Goal: Task Accomplishment & Management: Manage account settings

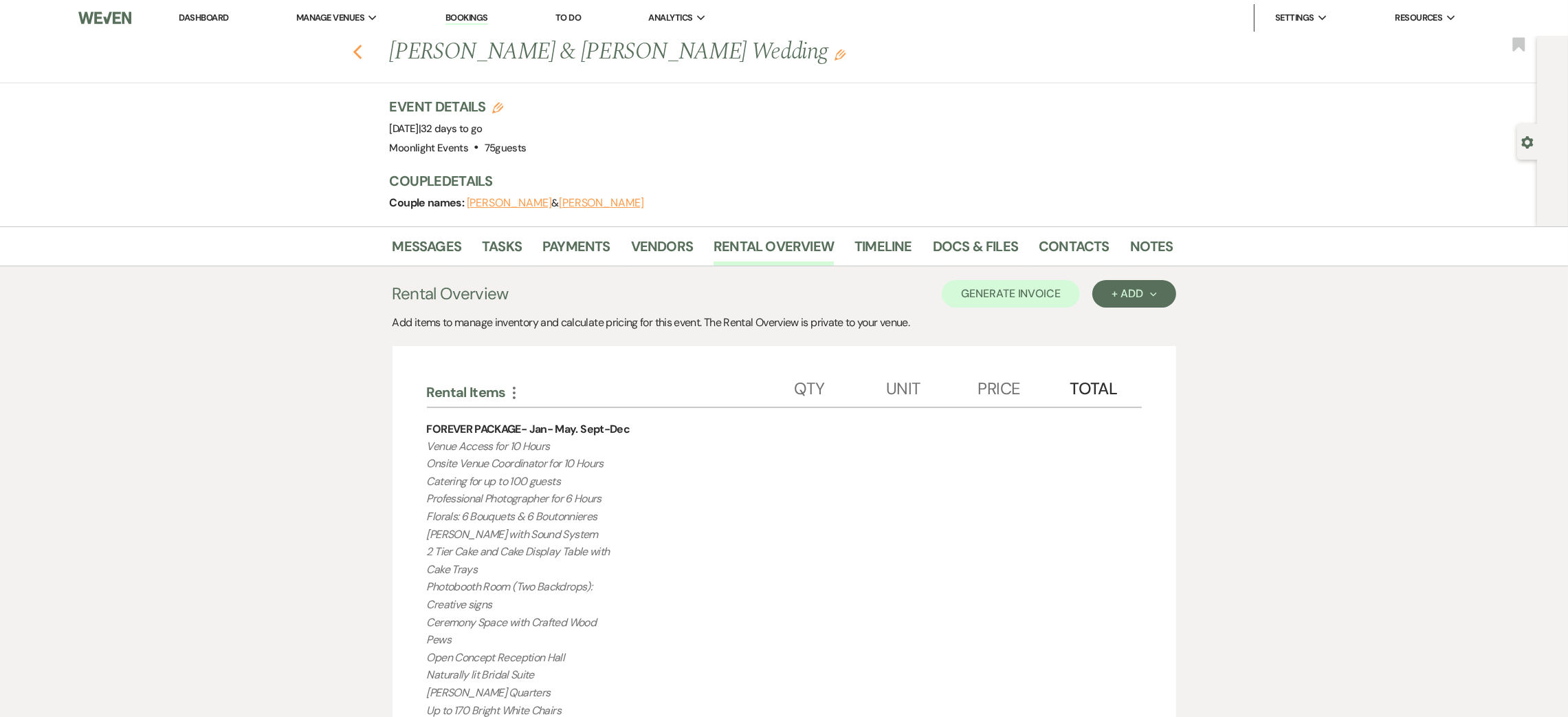
click at [359, 49] on icon "Previous" at bounding box center [358, 52] width 10 height 17
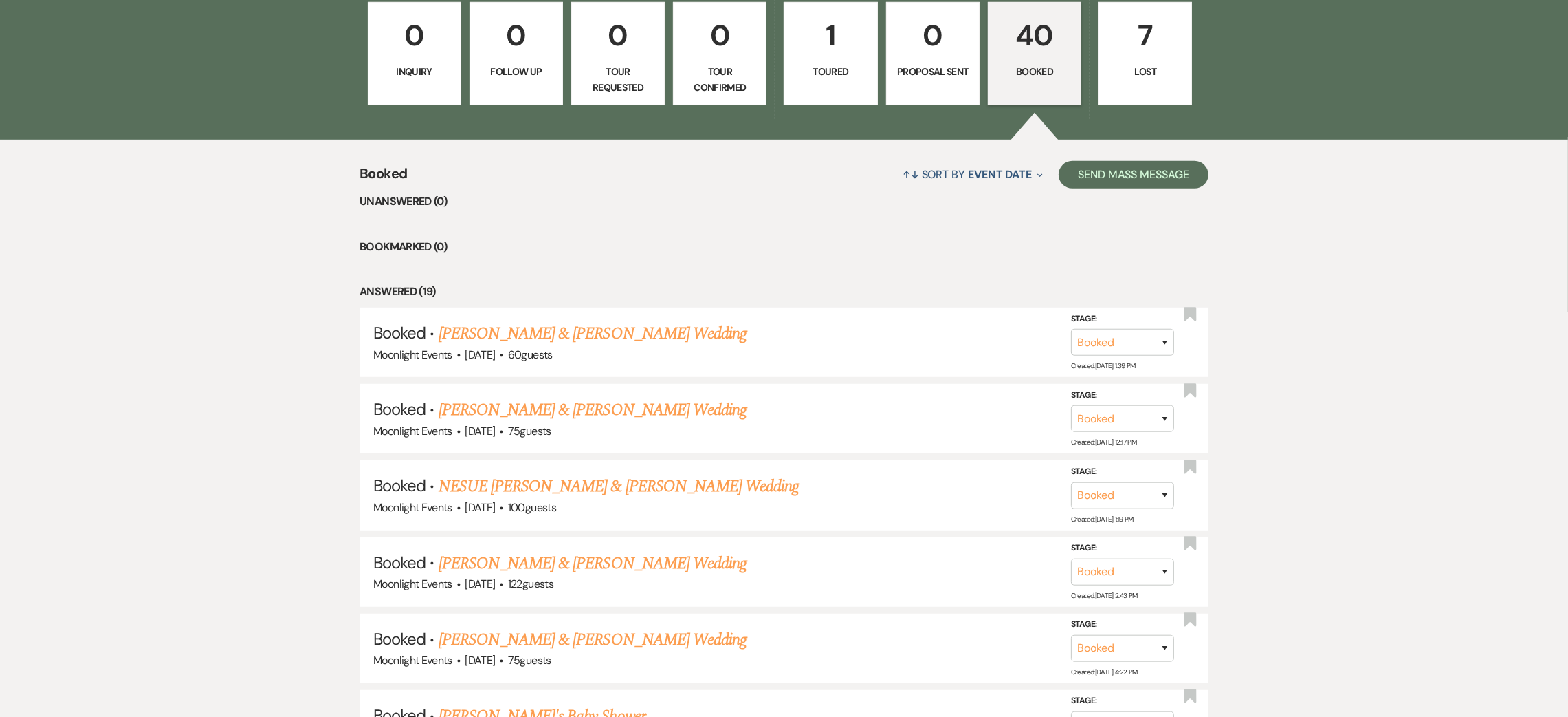
scroll to position [919, 0]
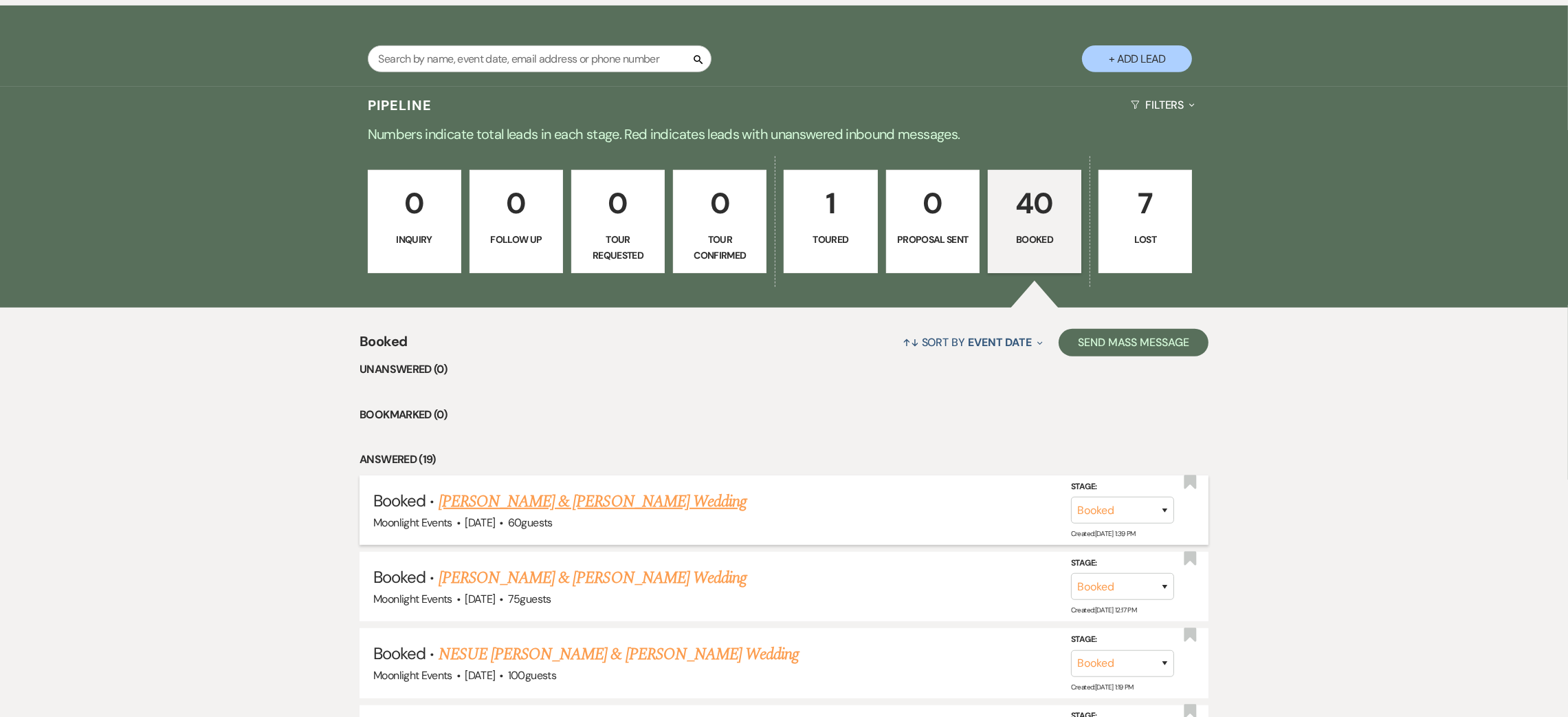
click at [553, 520] on span "60 guests" at bounding box center [530, 522] width 45 height 14
click at [584, 501] on link "[PERSON_NAME] & [PERSON_NAME] Wedding" at bounding box center [592, 501] width 308 height 24
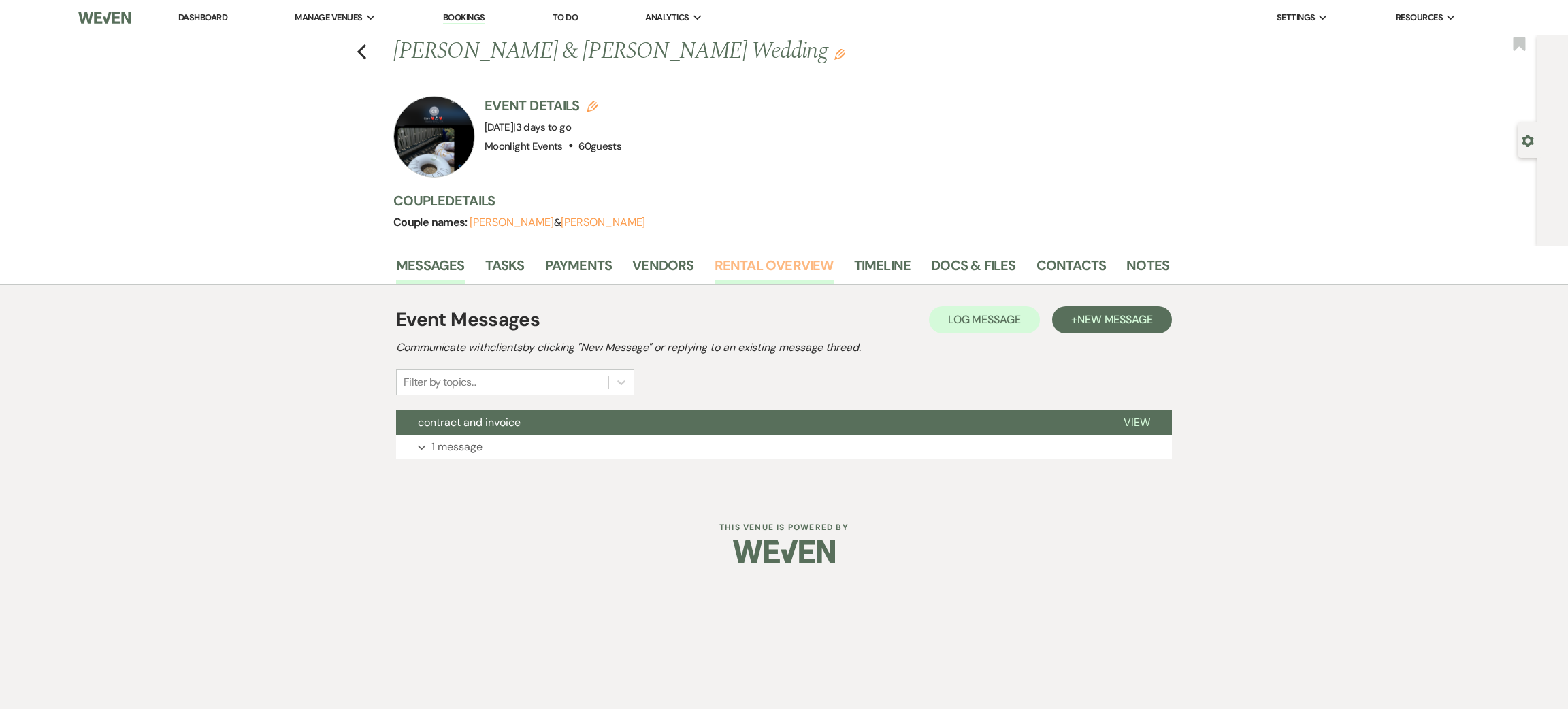
click at [808, 260] on link "Rental Overview" at bounding box center [774, 270] width 119 height 30
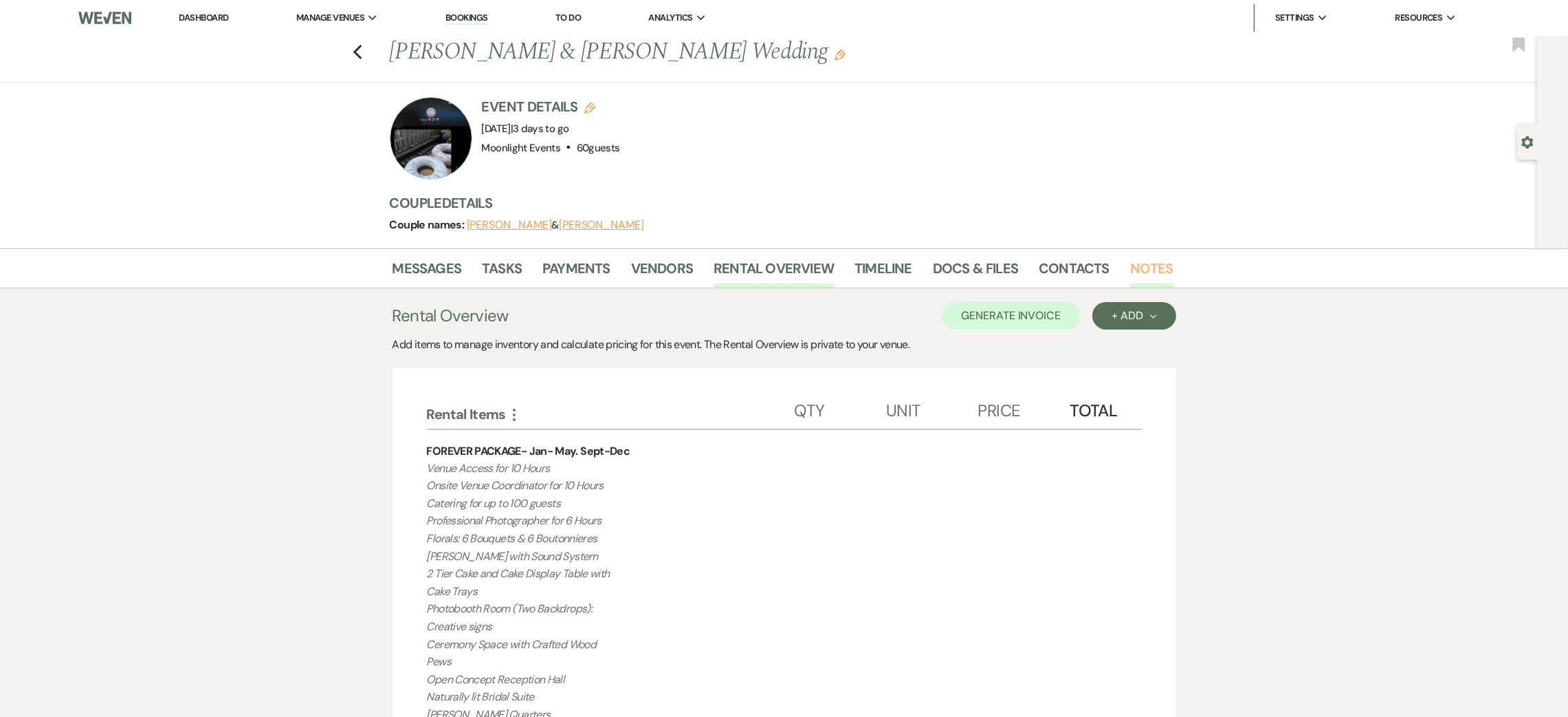
click at [1148, 268] on link "Notes" at bounding box center [1152, 273] width 43 height 30
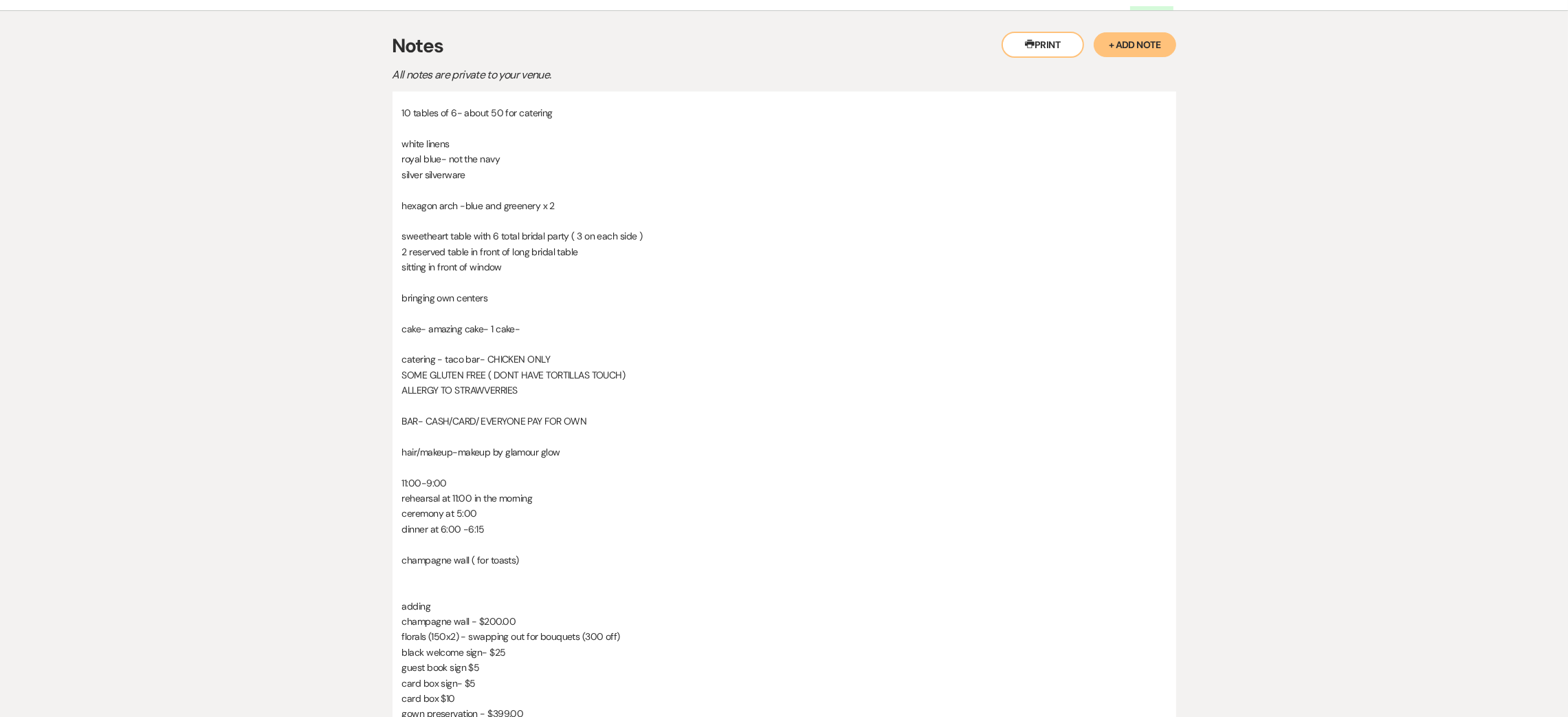
scroll to position [309, 0]
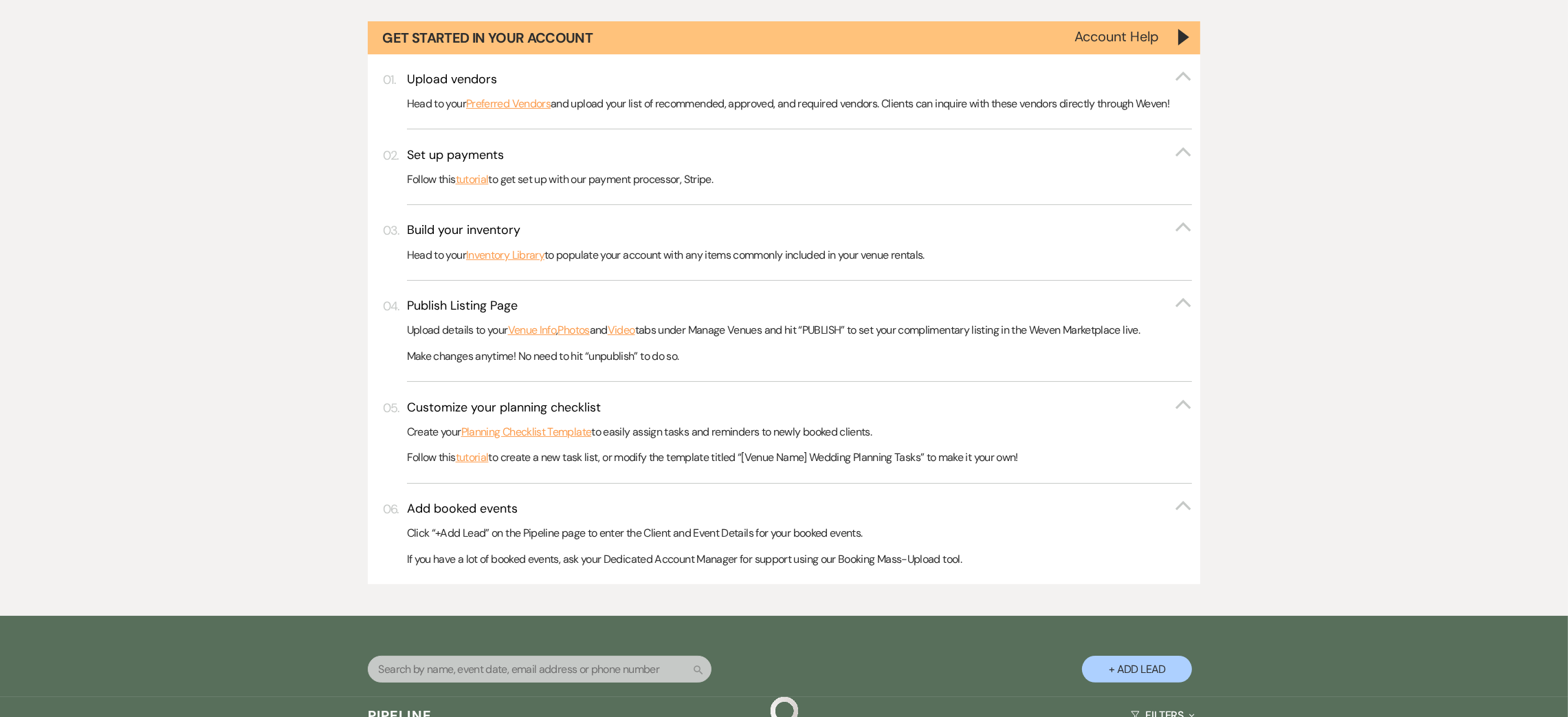
scroll to position [919, 0]
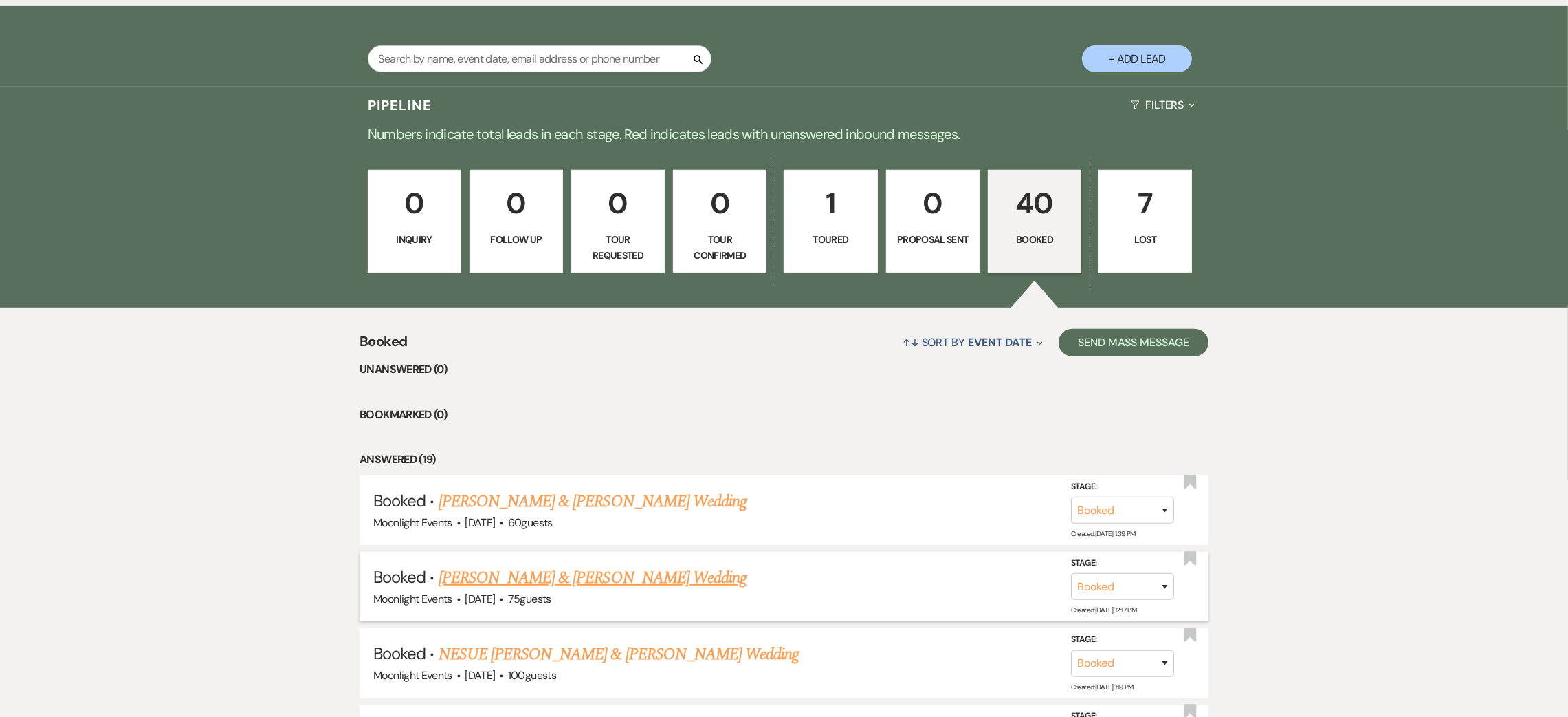
click at [525, 576] on link "[PERSON_NAME] & [PERSON_NAME] Wedding" at bounding box center [592, 577] width 308 height 24
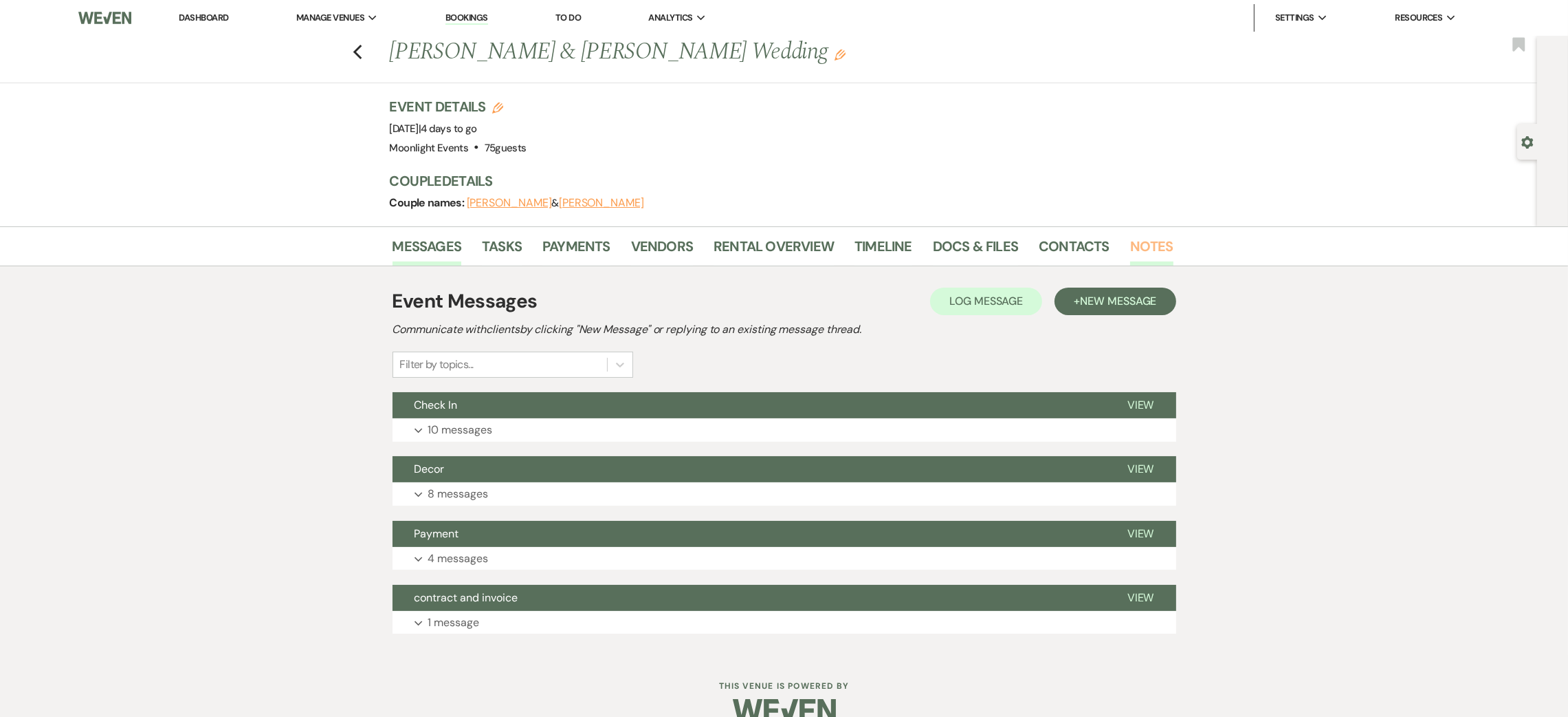
click at [1136, 251] on link "Notes" at bounding box center [1152, 251] width 43 height 30
